Goal: Information Seeking & Learning: Learn about a topic

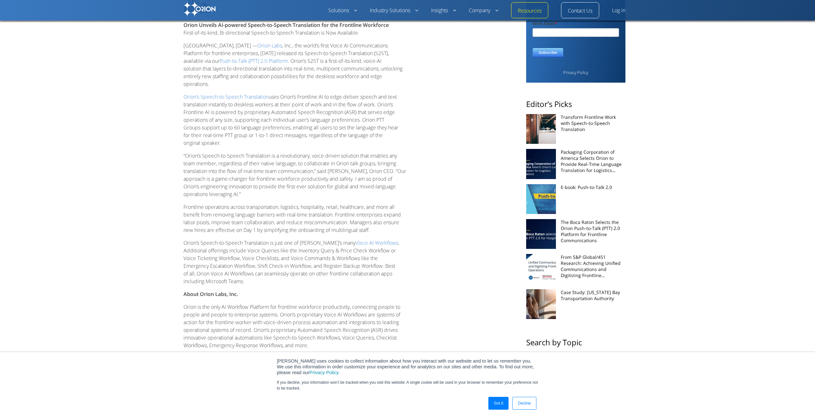
scroll to position [288, 0]
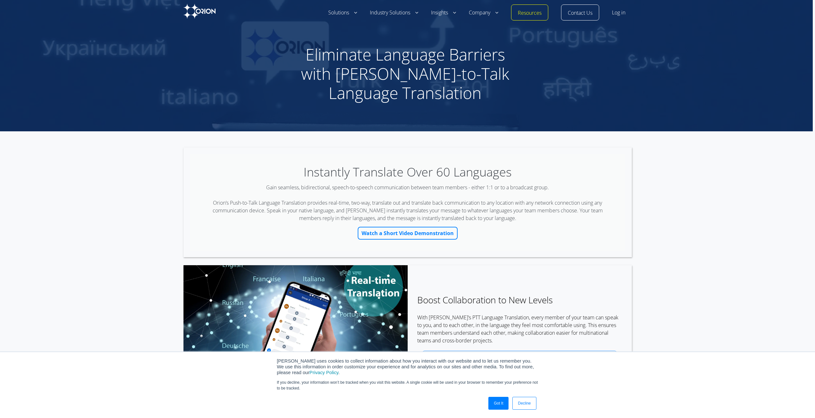
click at [389, 233] on link "Watch a Short Video Demonstration" at bounding box center [408, 233] width 100 height 13
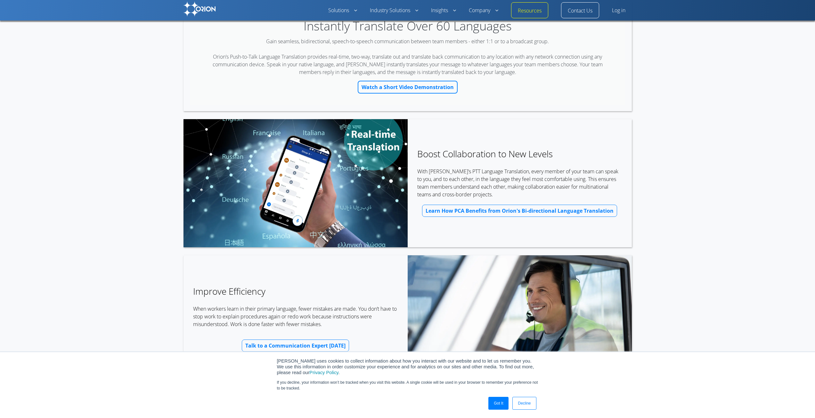
scroll to position [128, 0]
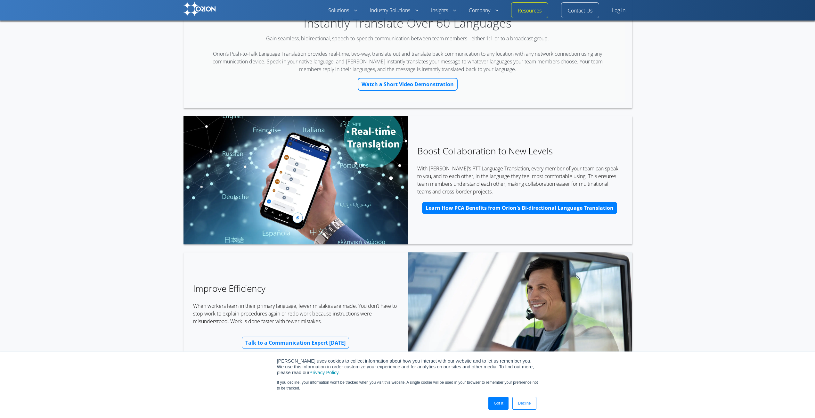
click at [564, 207] on span "Learn How PCA Benefits from Orion's Bi-directional Language Translation" at bounding box center [519, 207] width 188 height 5
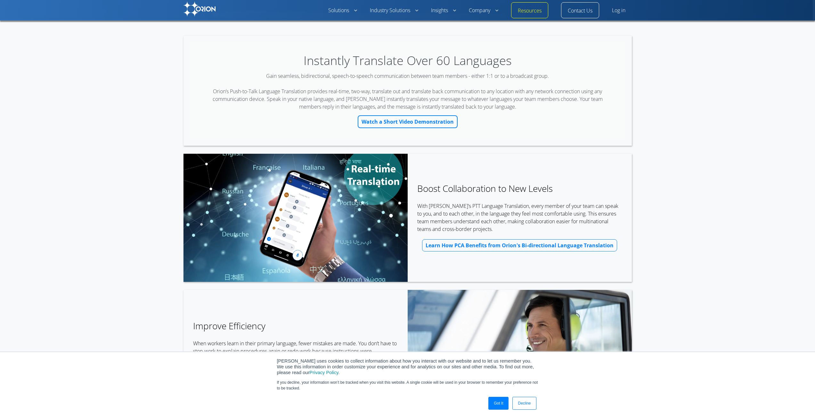
scroll to position [0, 0]
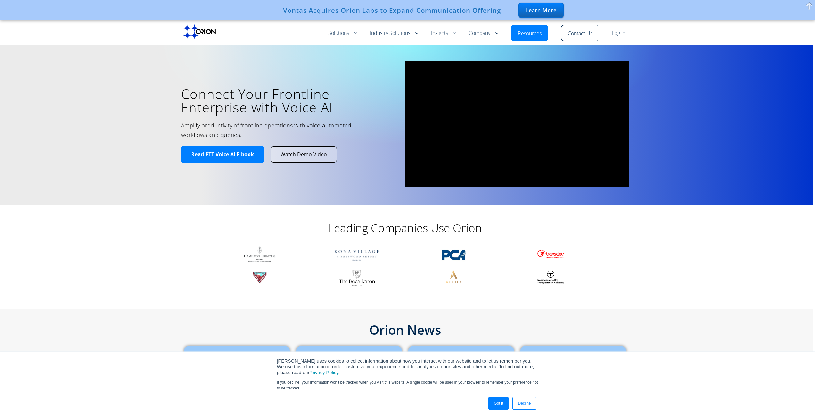
click at [316, 156] on span "Watch Demo Video" at bounding box center [303, 154] width 46 height 7
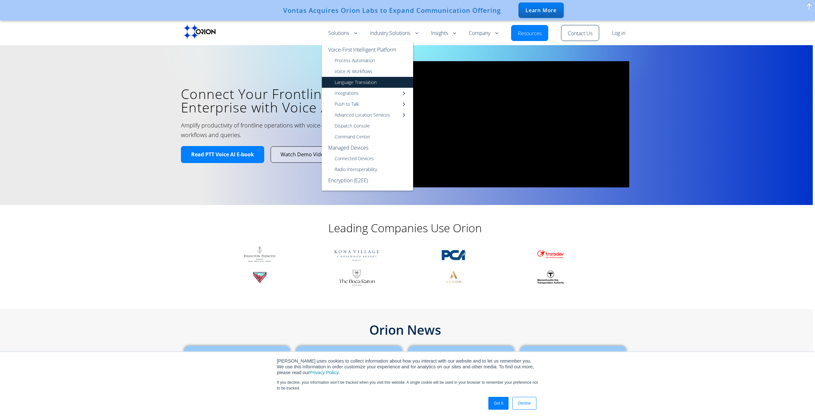
click at [374, 85] on link "Language Translation" at bounding box center [367, 82] width 91 height 11
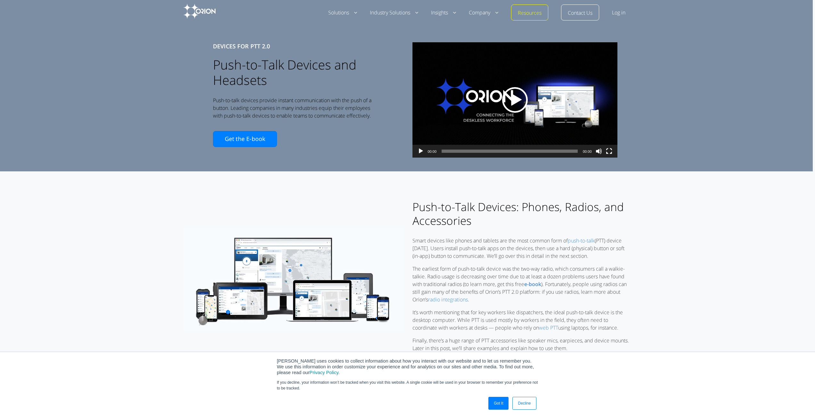
click at [514, 89] on div "Video Player" at bounding box center [514, 99] width 205 height 115
click at [463, 158] on div "00:16" at bounding box center [509, 151] width 136 height 13
click at [467, 153] on span "00:15" at bounding box center [509, 151] width 136 height 3
click at [602, 154] on button "Mute" at bounding box center [598, 156] width 6 height 16
click at [602, 153] on button "Unmute" at bounding box center [598, 156] width 6 height 16
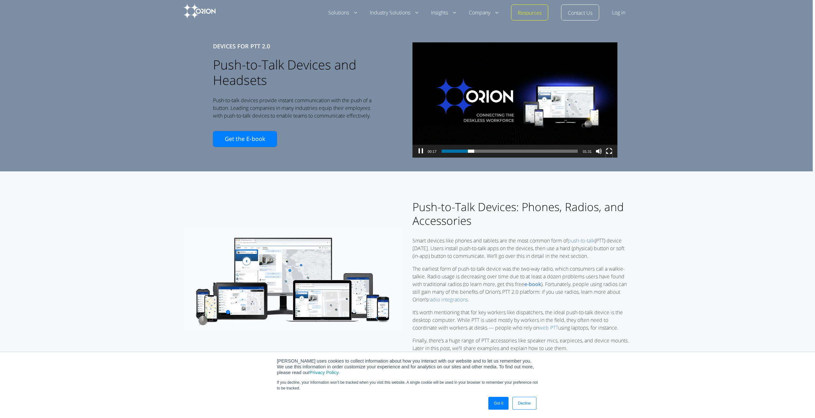
drag, startPoint x: 614, startPoint y: 160, endPoint x: 612, endPoint y: 188, distance: 27.6
click at [614, 158] on div "Video Player" at bounding box center [609, 151] width 10 height 13
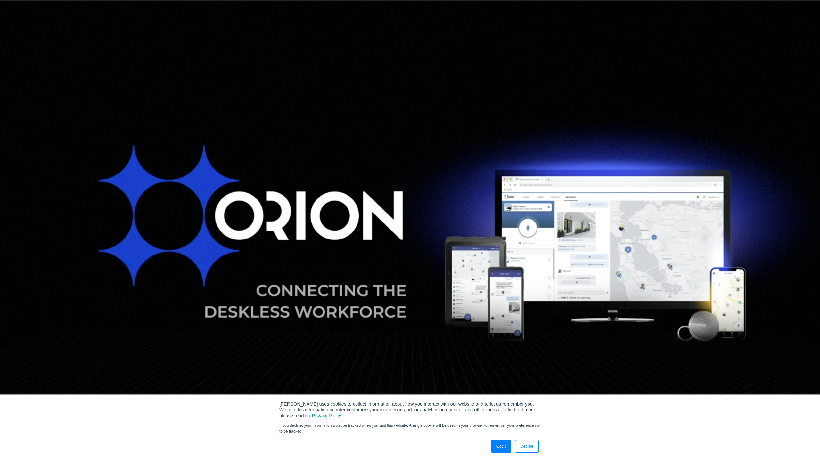
click at [814, 417] on div "Video Player" at bounding box center [811, 454] width 10 height 13
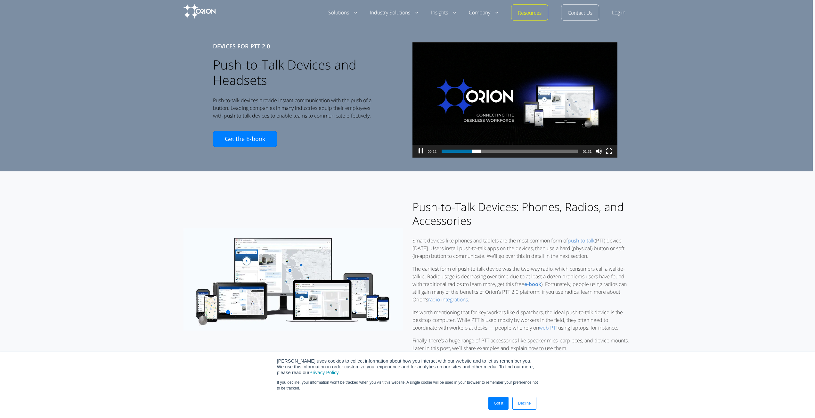
drag, startPoint x: 499, startPoint y: 163, endPoint x: 502, endPoint y: 160, distance: 4.6
click at [501, 162] on div "DEVICES FOR PTT 2.0 Push-to-Talk Devices and Headsets Push-to-talk devices prov…" at bounding box center [405, 83] width 815 height 178
click at [499, 158] on div "00:23" at bounding box center [509, 151] width 136 height 13
click at [499, 153] on span "00:37" at bounding box center [509, 151] width 136 height 3
click at [512, 158] on div "00:39" at bounding box center [509, 151] width 136 height 13
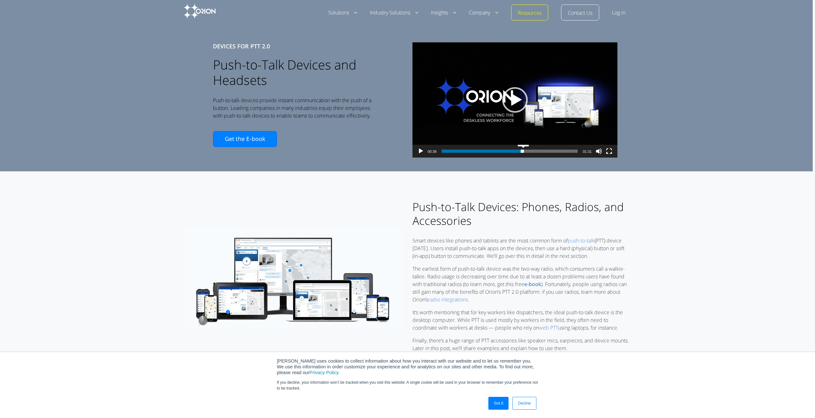
click at [525, 153] on span "00:54" at bounding box center [509, 151] width 136 height 3
click at [556, 158] on div "00:57" at bounding box center [509, 151] width 136 height 13
click at [555, 158] on div "00:57" at bounding box center [509, 151] width 136 height 13
click at [552, 158] on div "00:57" at bounding box center [509, 151] width 136 height 13
click at [550, 153] on span "01:11" at bounding box center [509, 151] width 136 height 3
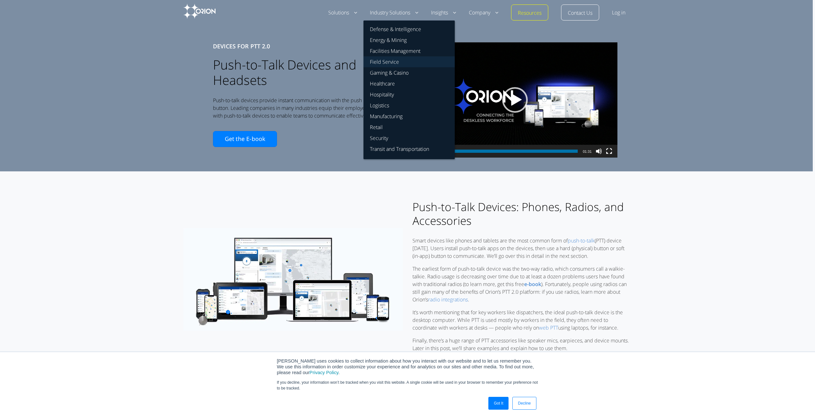
click at [396, 60] on link "Field Service" at bounding box center [408, 61] width 91 height 11
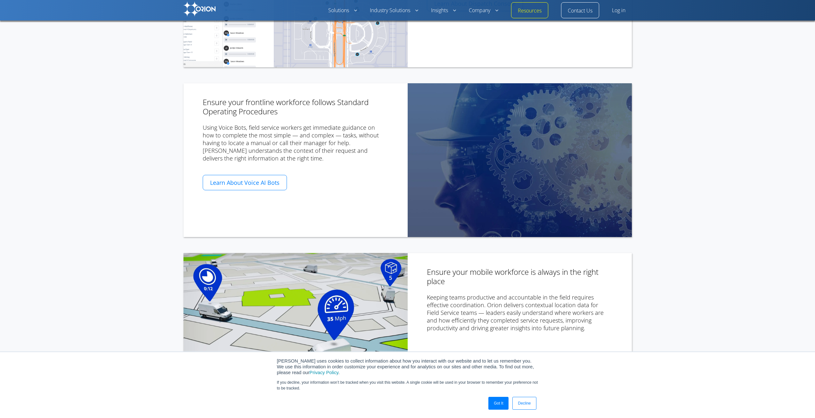
scroll to position [352, 0]
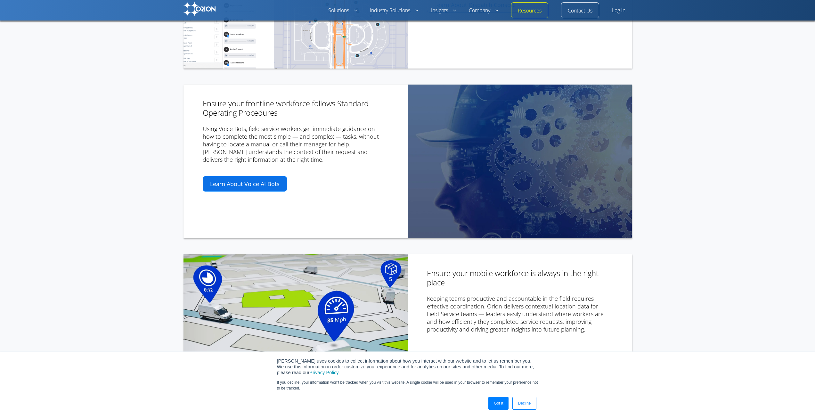
click at [273, 176] on link "Learn About Voice AI Bots" at bounding box center [245, 183] width 84 height 15
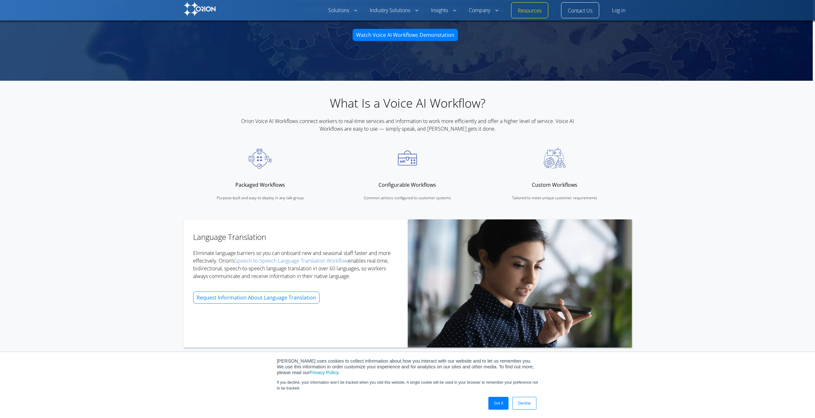
scroll to position [192, 0]
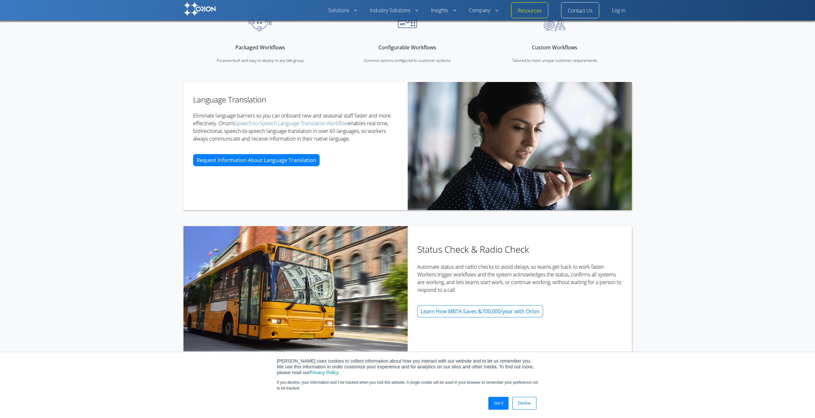
click at [270, 158] on span "Request Information About Language Translation" at bounding box center [256, 160] width 119 height 5
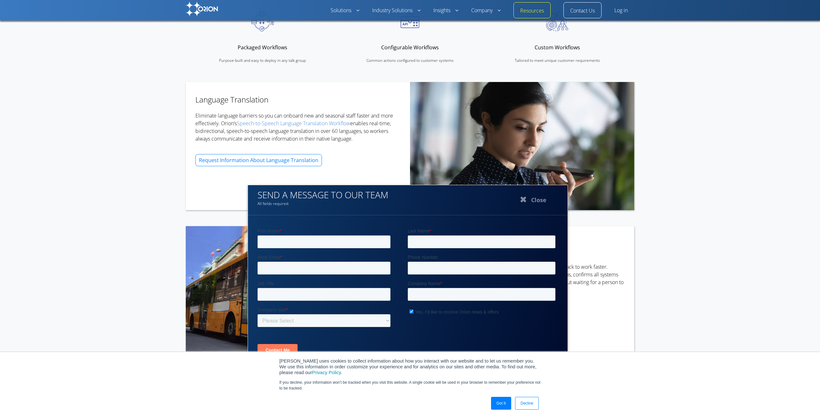
click at [534, 197] on button "Close" at bounding box center [532, 199] width 64 height 16
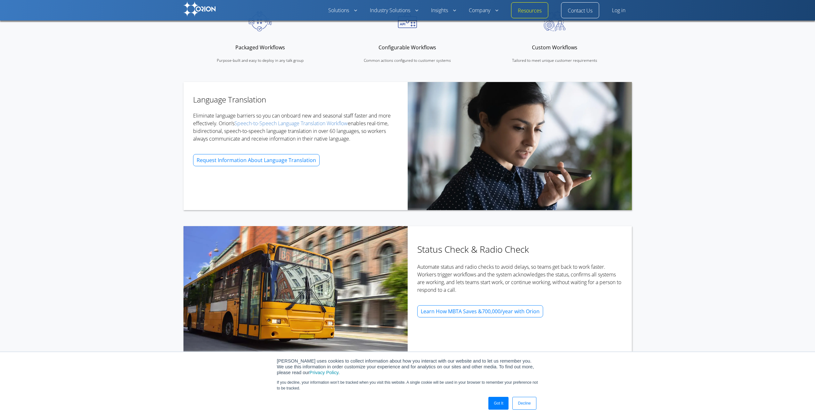
click at [217, 127] on p "Eliminate language barriers so you can onboard new and seasonal staff faster an…" at bounding box center [295, 127] width 205 height 31
click at [280, 126] on link "Speech-to-Speech Language Translation Workflow" at bounding box center [290, 123] width 113 height 7
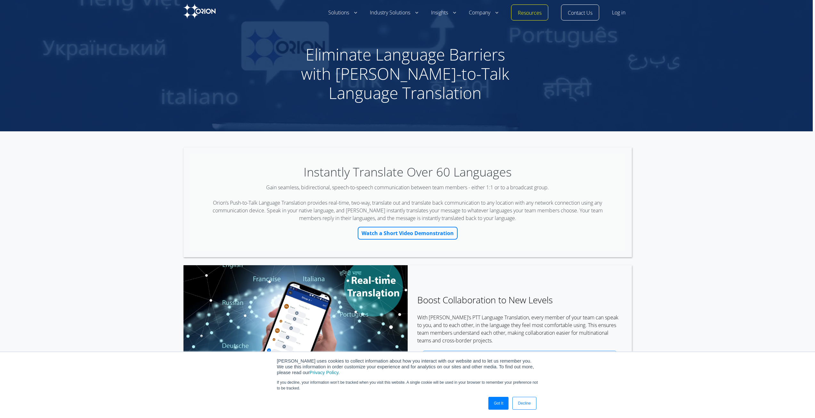
click at [425, 232] on link "Watch a Short Video Demonstration" at bounding box center [408, 233] width 100 height 13
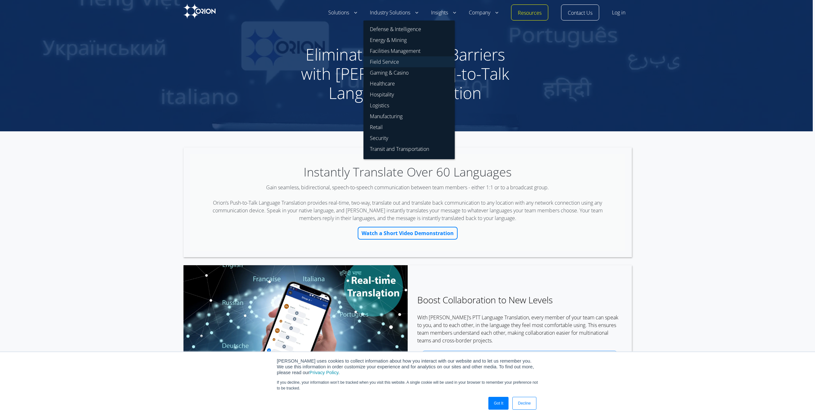
click at [398, 61] on link "Field Service" at bounding box center [408, 61] width 91 height 11
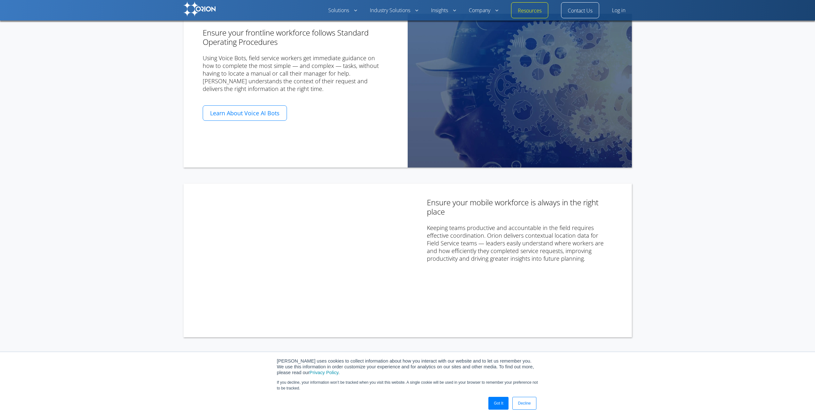
scroll to position [288, 0]
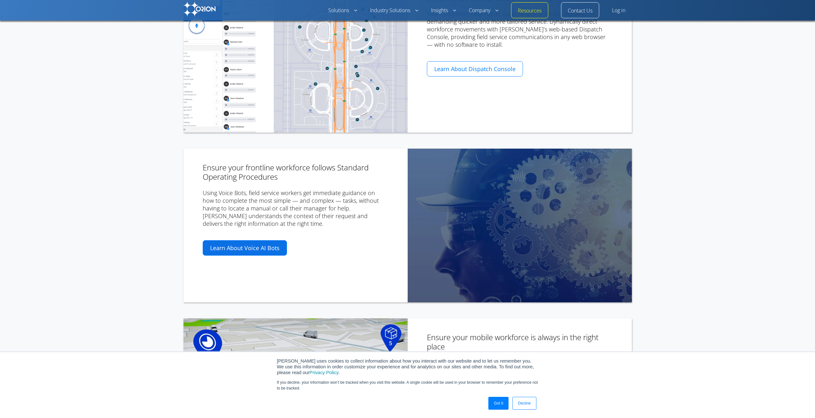
click at [265, 245] on span "Learn About Voice AI Bots" at bounding box center [244, 248] width 69 height 6
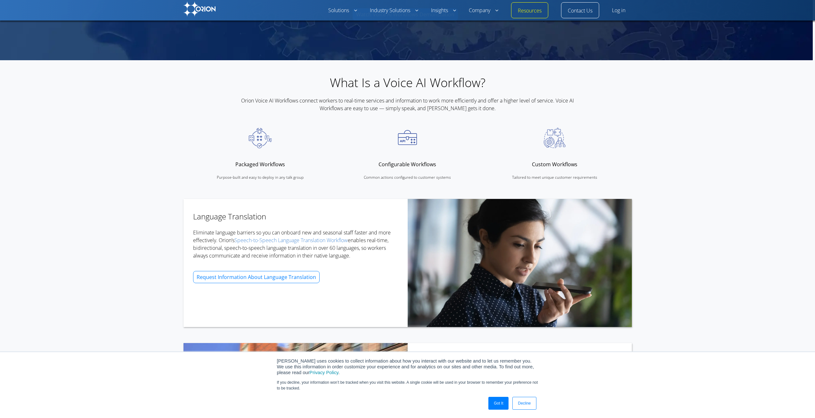
scroll to position [69, 0]
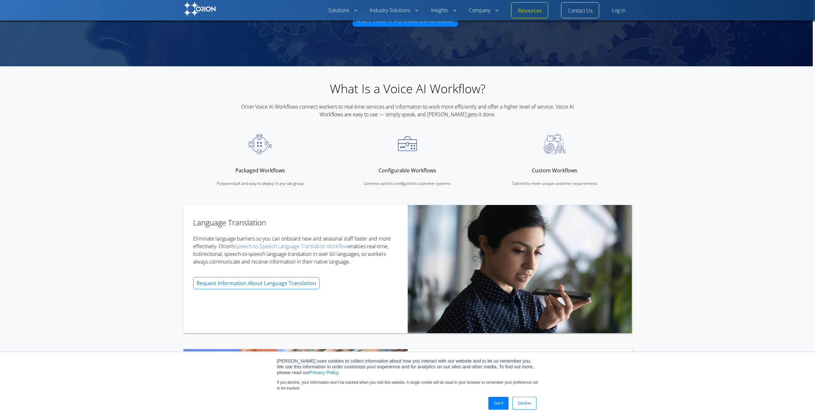
click at [406, 168] on h5 "Configurable Workflows" at bounding box center [407, 170] width 141 height 9
click at [406, 169] on h5 "Configurable Workflows" at bounding box center [407, 170] width 141 height 9
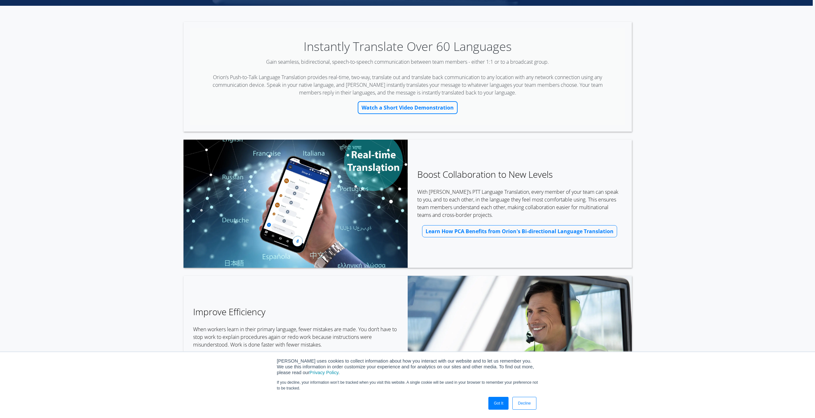
scroll to position [160, 0]
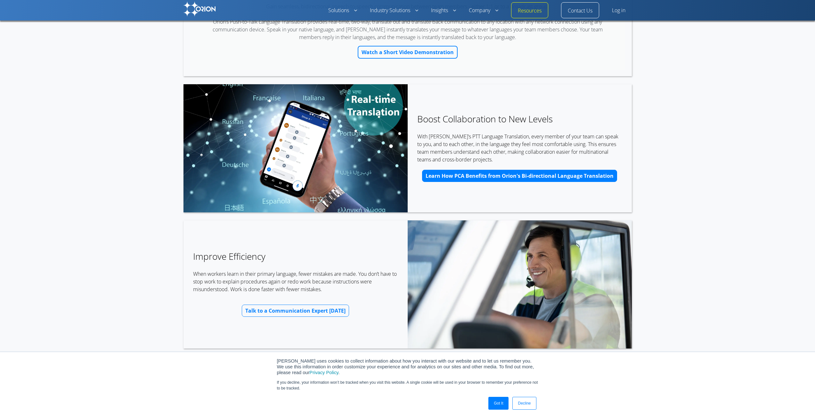
click at [473, 170] on link "Learn How PCA Benefits from Orion's Bi-directional Language Translation" at bounding box center [519, 176] width 195 height 12
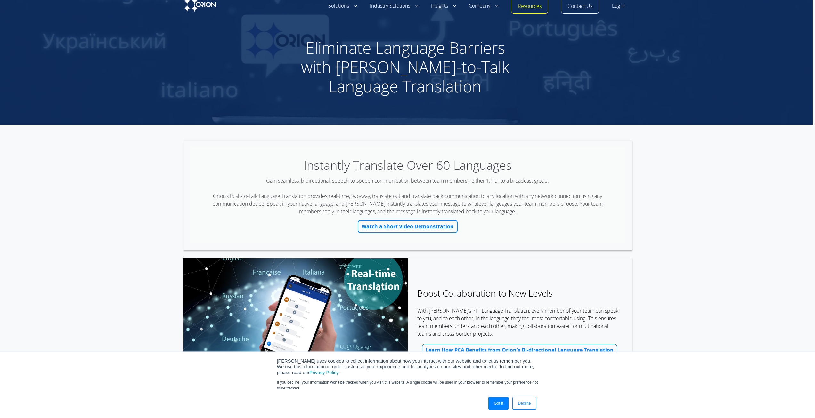
scroll to position [0, 0]
